Goal: Task Accomplishment & Management: Manage account settings

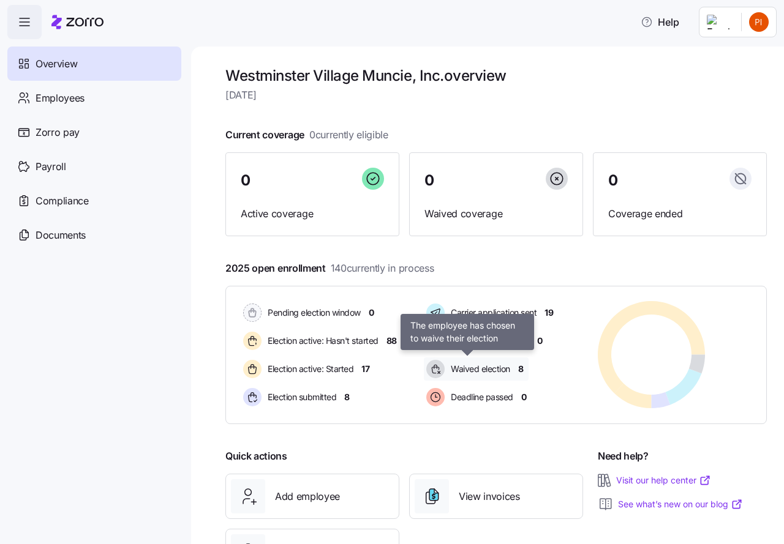
click at [485, 369] on span "Waived election" at bounding box center [478, 369] width 63 height 12
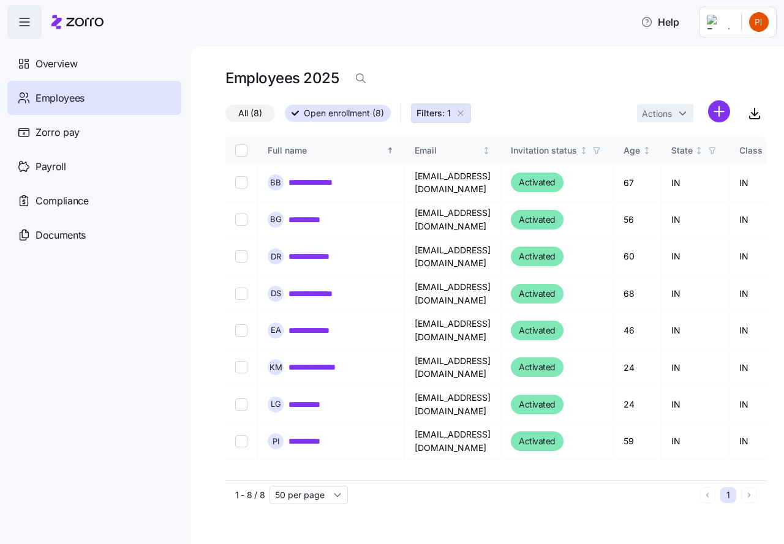
click at [461, 113] on icon "button" at bounding box center [460, 113] width 10 height 10
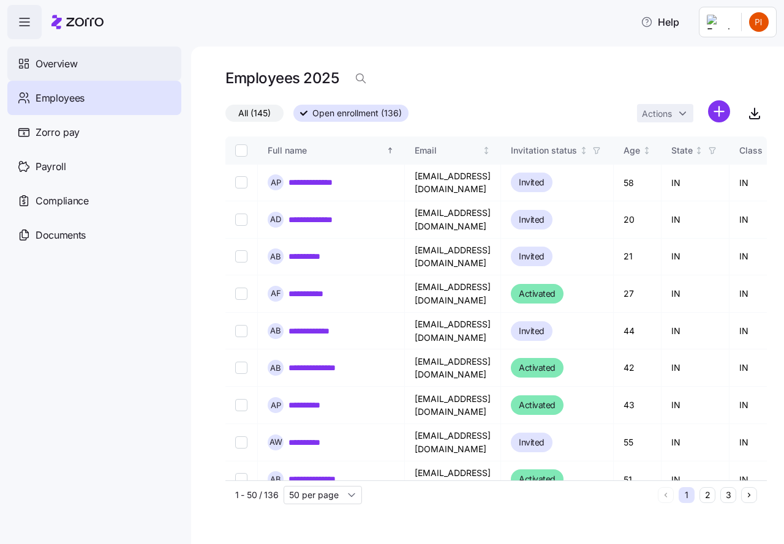
click at [63, 62] on span "Overview" at bounding box center [57, 63] width 42 height 15
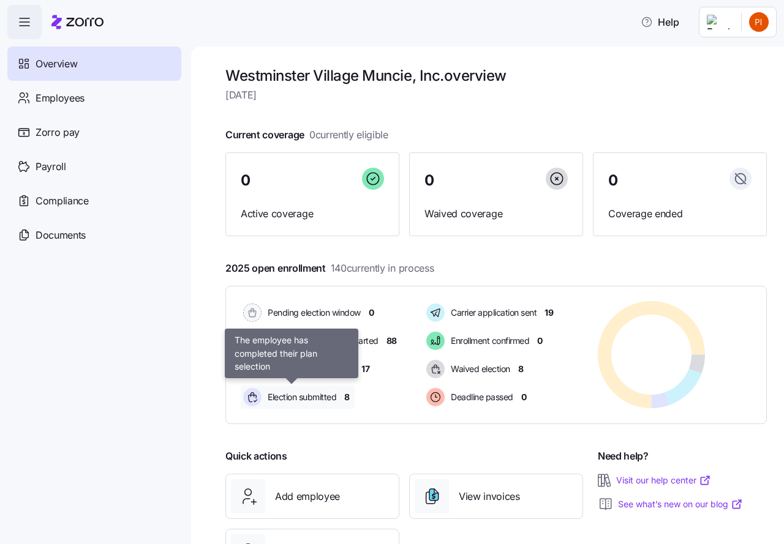
click at [290, 395] on span "Election submitted" at bounding box center [300, 397] width 72 height 12
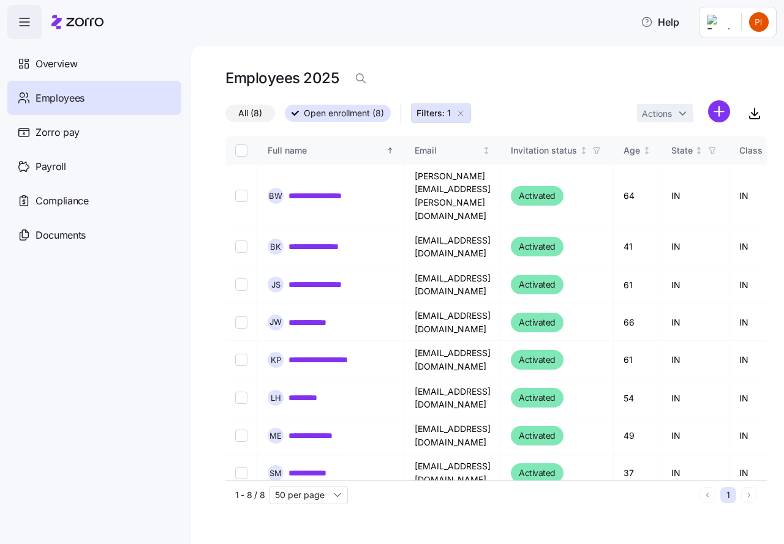
click at [459, 113] on icon "button" at bounding box center [460, 113] width 10 height 10
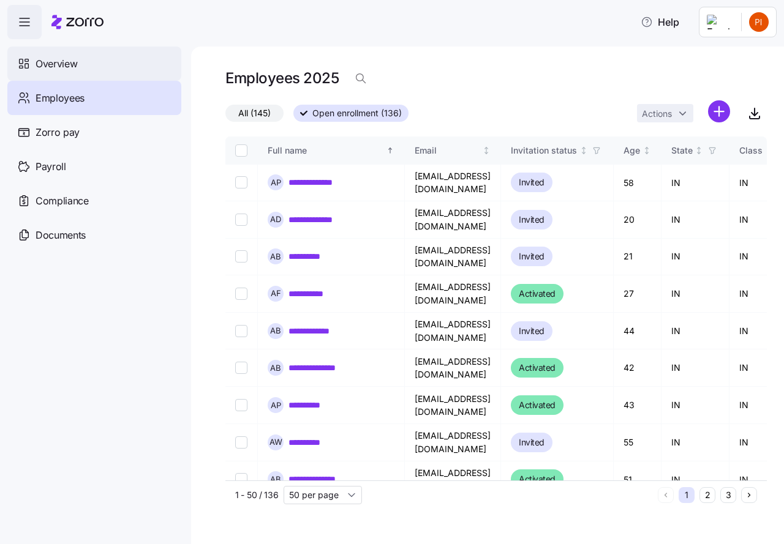
click at [57, 62] on span "Overview" at bounding box center [57, 63] width 42 height 15
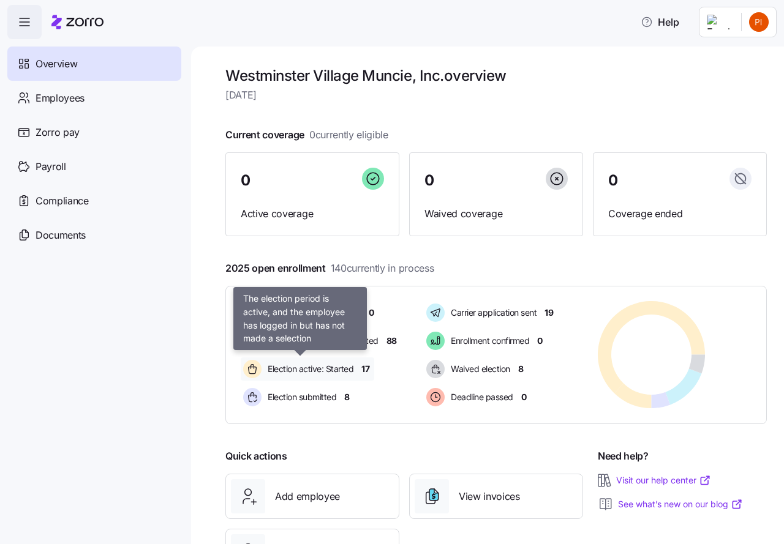
click at [304, 368] on span "Election active: Started" at bounding box center [308, 369] width 89 height 12
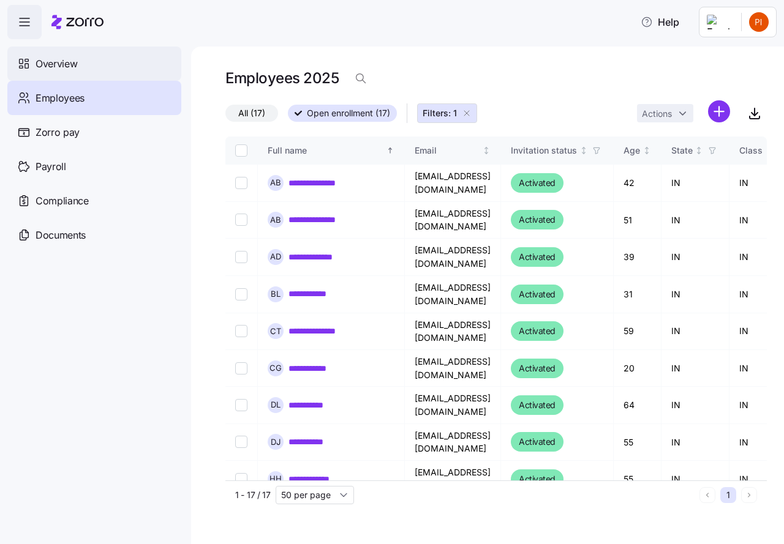
click at [53, 62] on span "Overview" at bounding box center [57, 63] width 42 height 15
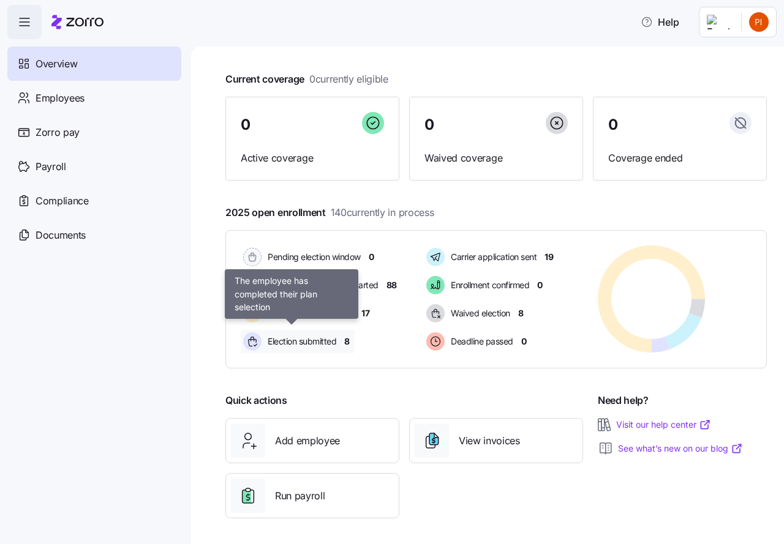
scroll to position [59, 0]
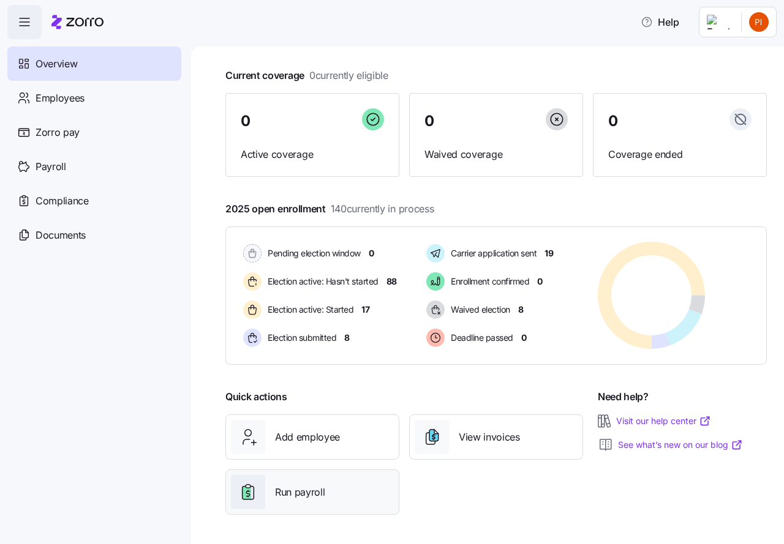
click at [308, 495] on span "Run payroll" at bounding box center [300, 492] width 50 height 15
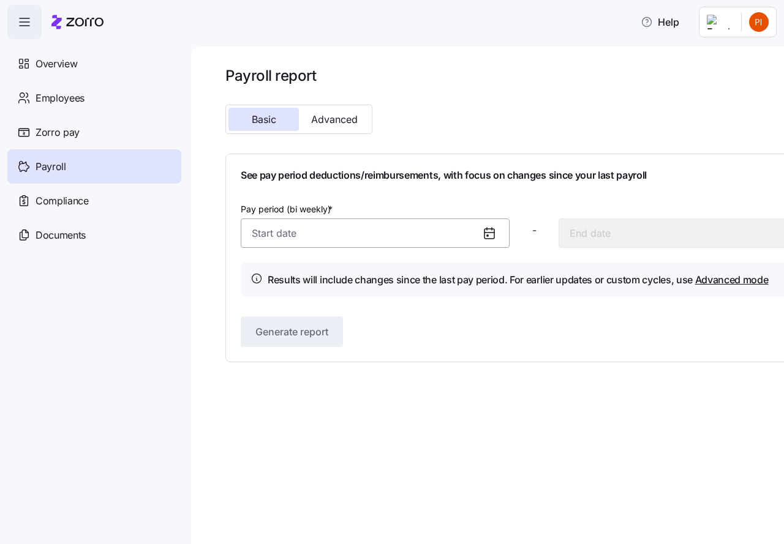
click at [465, 231] on input "Pay period (bi weekly) *" at bounding box center [375, 233] width 269 height 29
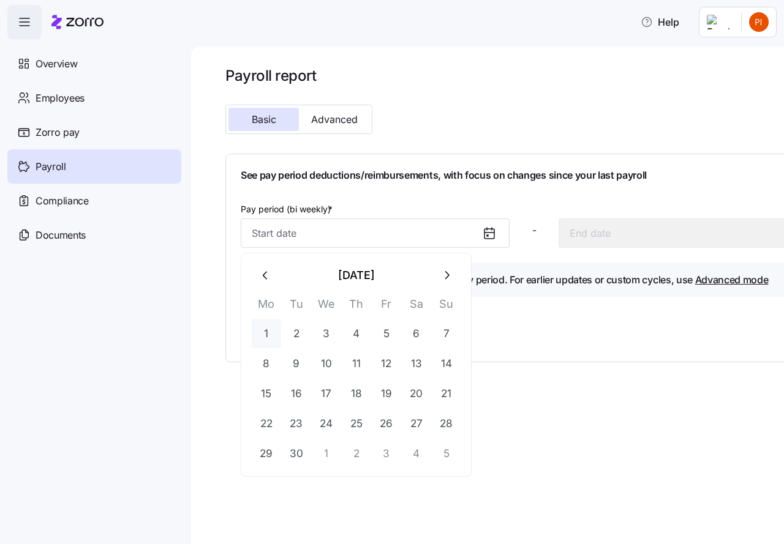
click at [266, 333] on button "1" at bounding box center [266, 333] width 29 height 29
type input "[DATE]"
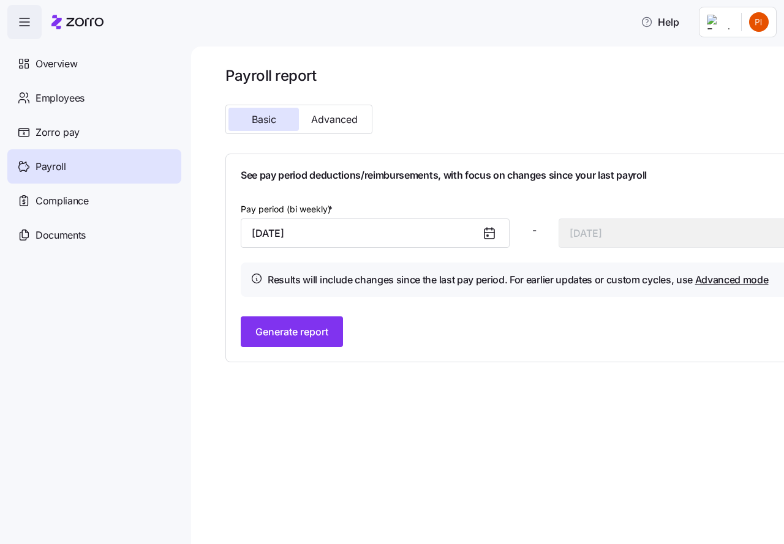
click at [490, 236] on icon at bounding box center [489, 233] width 15 height 15
click at [489, 233] on icon at bounding box center [489, 233] width 10 height 0
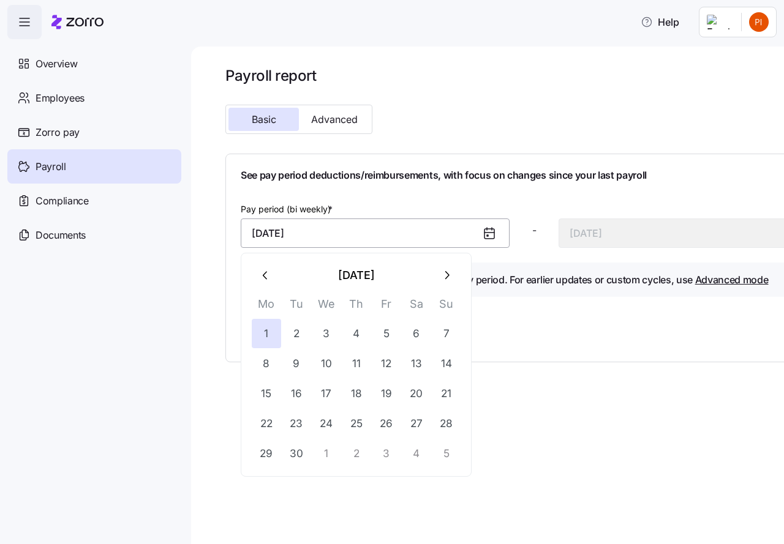
click at [310, 231] on input "[DATE]" at bounding box center [375, 233] width 269 height 29
click at [298, 452] on button "30" at bounding box center [296, 453] width 29 height 29
type input "[DATE]"
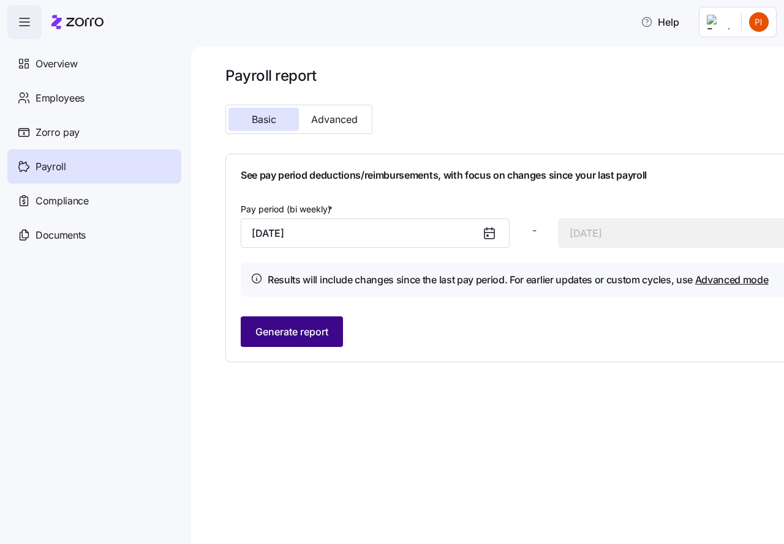
click at [308, 329] on span "Generate report" at bounding box center [291, 331] width 73 height 15
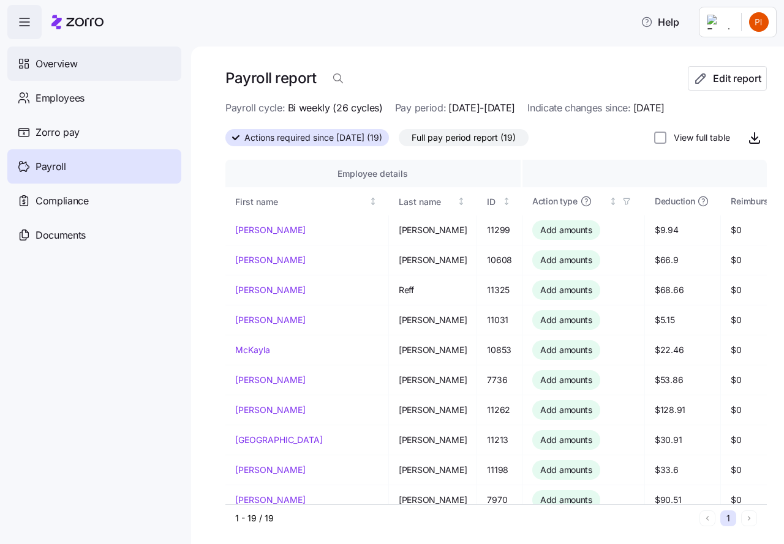
click at [65, 65] on span "Overview" at bounding box center [57, 63] width 42 height 15
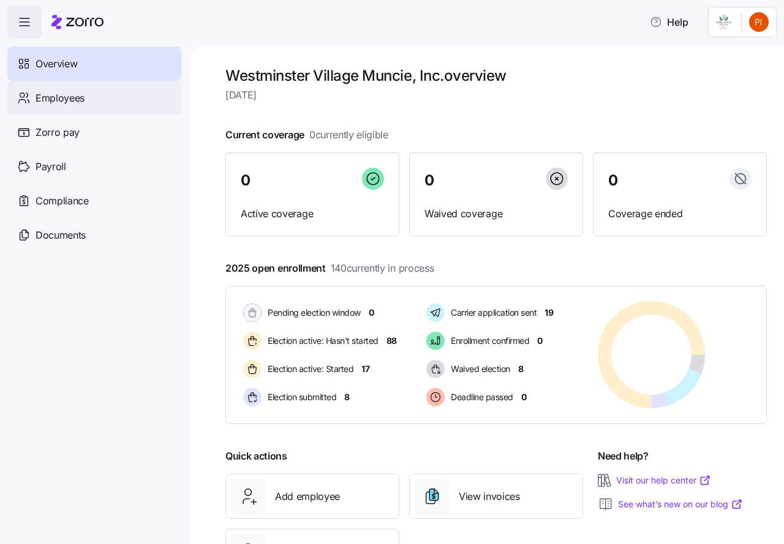
click at [70, 99] on span "Employees" at bounding box center [60, 98] width 49 height 15
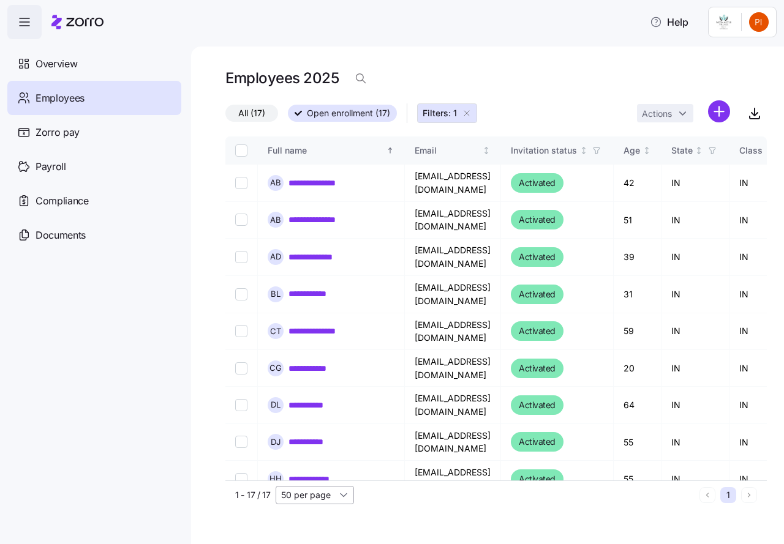
click at [345, 493] on input "50 per page" at bounding box center [314, 495] width 78 height 18
click at [320, 468] on span "150 per page" at bounding box center [311, 466] width 53 height 13
type input "150 per page"
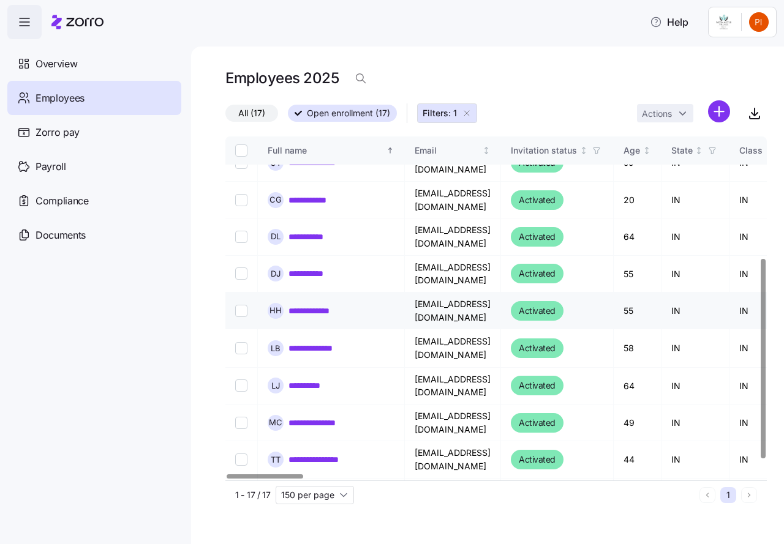
scroll to position [233, 0]
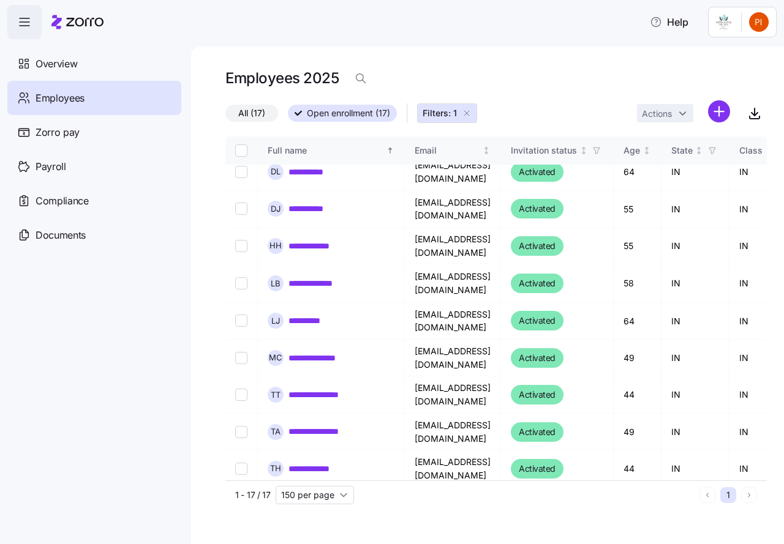
drag, startPoint x: 469, startPoint y: 111, endPoint x: 77, endPoint y: 271, distance: 422.9
click at [468, 111] on icon "button" at bounding box center [467, 113] width 10 height 10
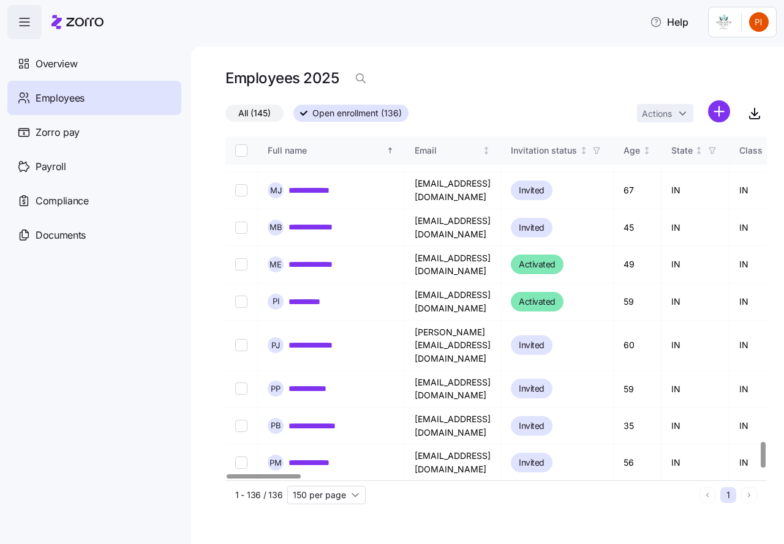
scroll to position [4066, 0]
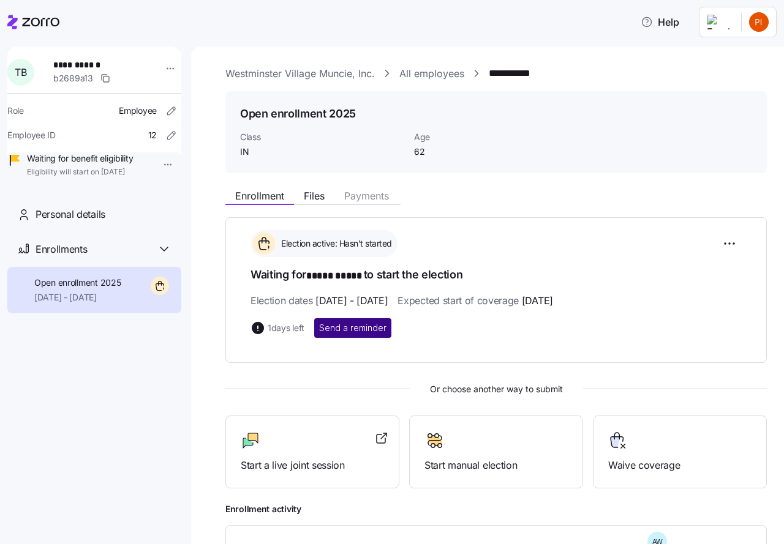
click at [355, 326] on span "Send a reminder" at bounding box center [352, 328] width 67 height 12
click at [274, 72] on link "Westminster Village Muncie, Inc." at bounding box center [299, 73] width 149 height 15
